Goal: Task Accomplishment & Management: Manage account settings

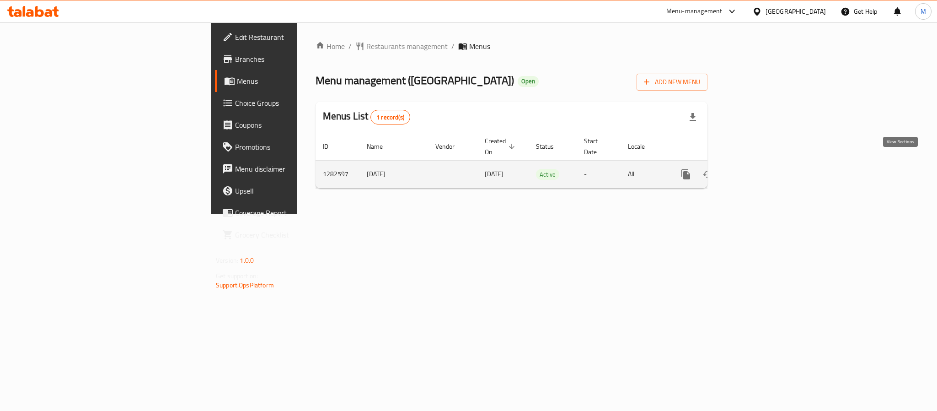
click at [757, 169] on icon "enhanced table" at bounding box center [751, 174] width 11 height 11
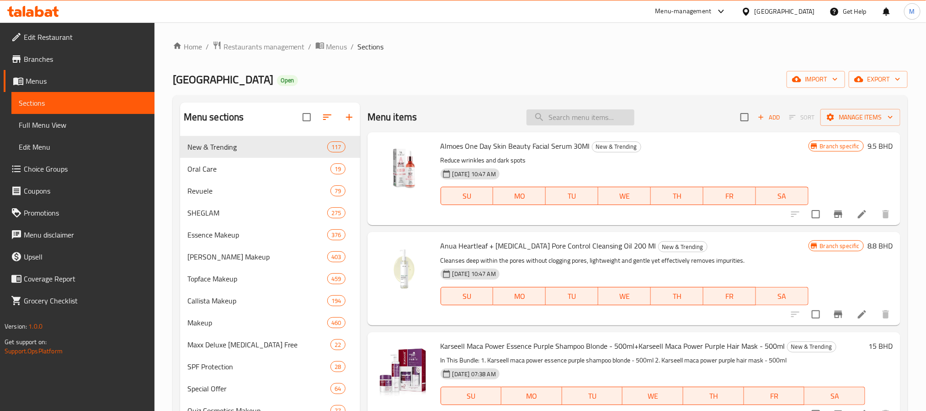
click at [562, 123] on input "search" at bounding box center [581, 117] width 108 height 16
paste input "Dax Bergamot Pomade - For Styling - 100g"
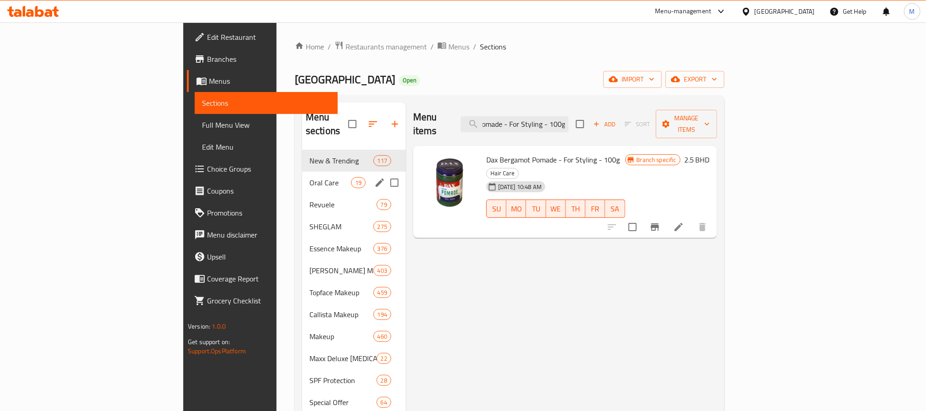
click at [310, 177] on span "Oral Care" at bounding box center [331, 182] width 42 height 11
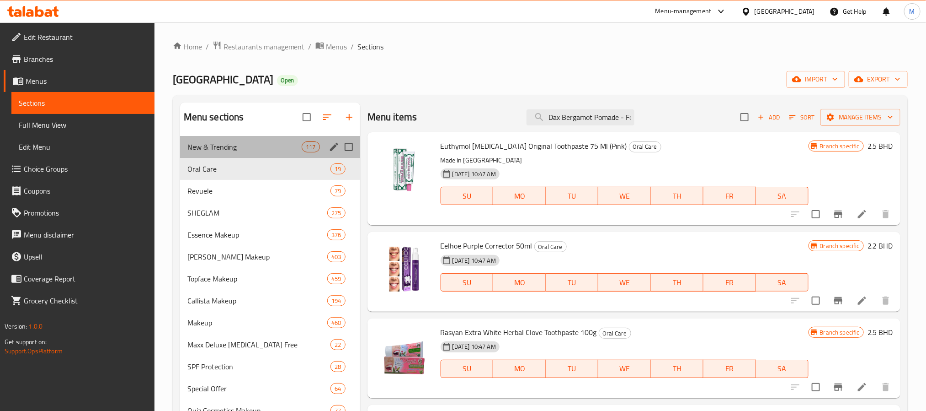
click at [230, 154] on div "New & Trending 117" at bounding box center [270, 147] width 180 height 22
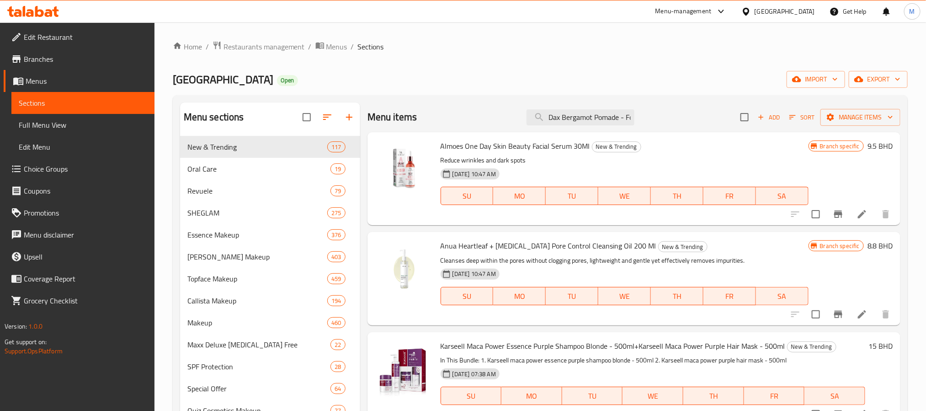
scroll to position [0, 51]
drag, startPoint x: 619, startPoint y: 114, endPoint x: 663, endPoint y: 125, distance: 45.1
click at [663, 125] on div "Menu items Dax Bergamot Pomade - For Styling - 100g Add Sort Manage items" at bounding box center [634, 117] width 533 height 30
click at [653, 125] on div "Menu items Dax Bergamot Pomade - For Styling - 100g Add Sort Manage items" at bounding box center [634, 117] width 533 height 30
drag, startPoint x: 622, startPoint y: 118, endPoint x: 642, endPoint y: 121, distance: 20.4
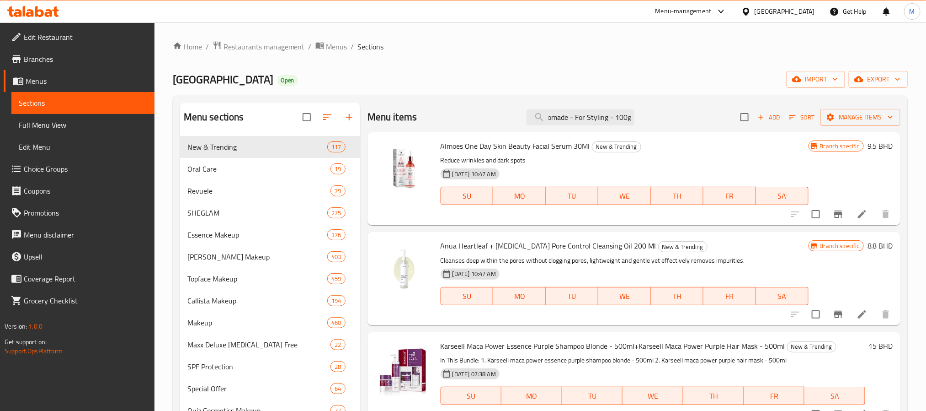
click at [642, 121] on div "Menu items Dax Bergamot Pomade - For Styling - 100g Add Sort Manage items" at bounding box center [634, 117] width 533 height 30
click at [625, 115] on input "Dax Bergamot Pomade - For Styling - 100g" at bounding box center [581, 117] width 108 height 16
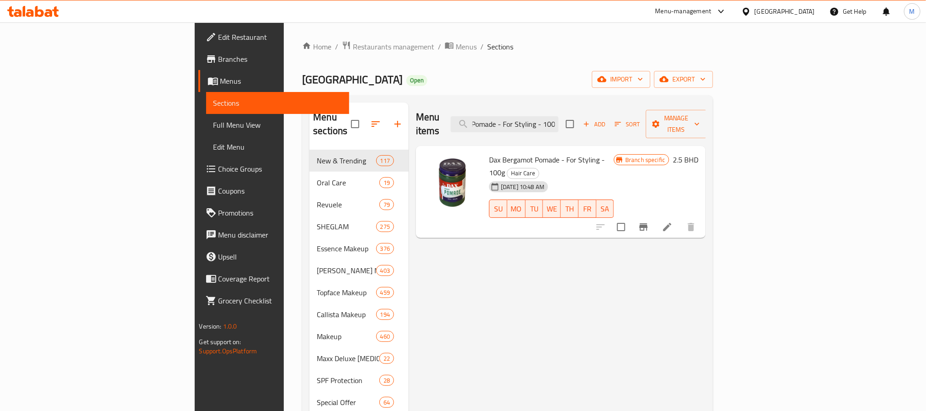
type input "Dax Bergamot Pomade - For Styling - 100"
click at [680, 219] on li at bounding box center [668, 227] width 26 height 16
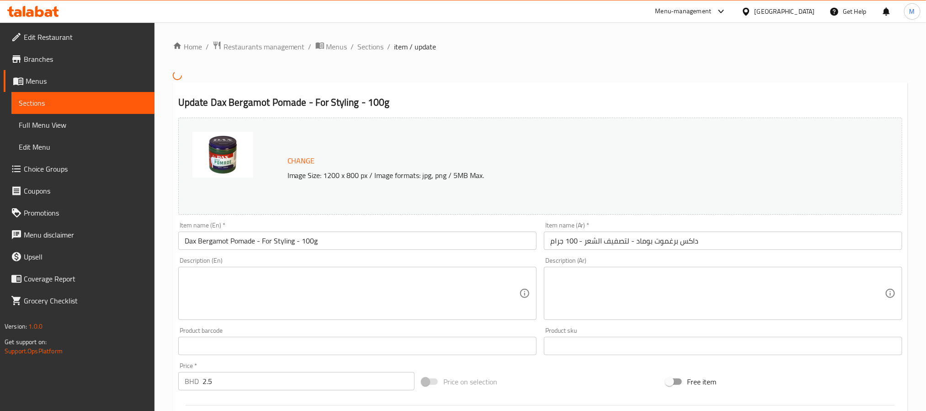
drag, startPoint x: 365, startPoint y: 49, endPoint x: 252, endPoint y: 10, distance: 119.3
click at [365, 49] on span "Sections" at bounding box center [371, 46] width 26 height 11
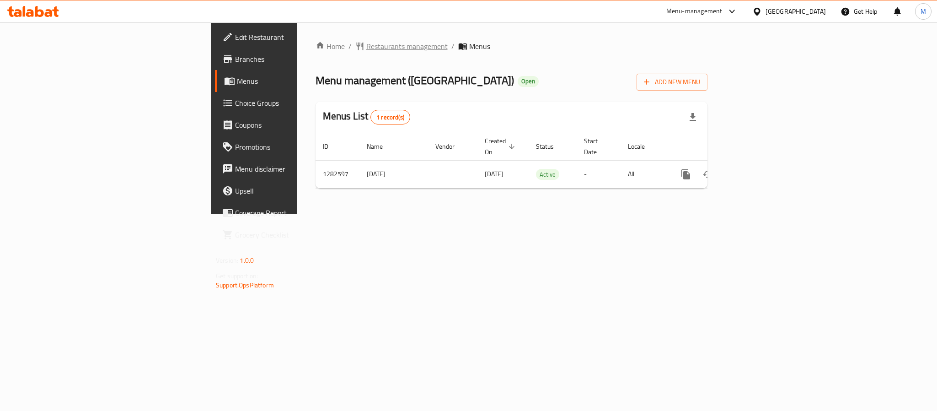
click at [366, 41] on span "Restaurants management" at bounding box center [406, 46] width 81 height 11
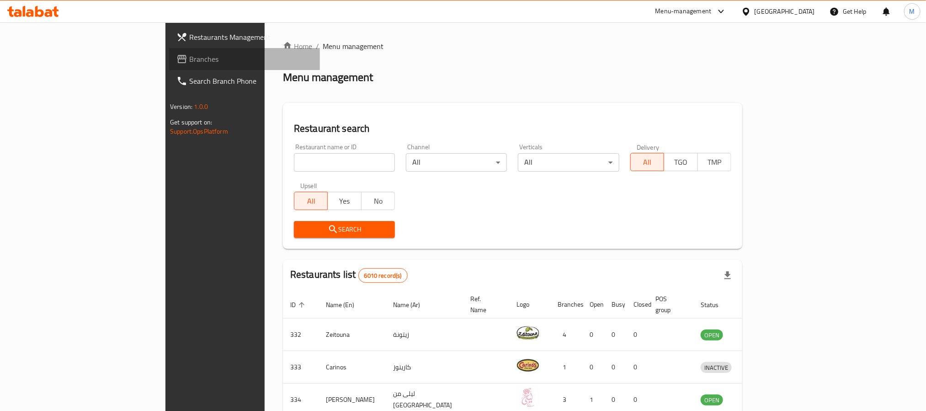
click at [189, 58] on span "Branches" at bounding box center [250, 58] width 123 height 11
